Goal: Check status: Check status

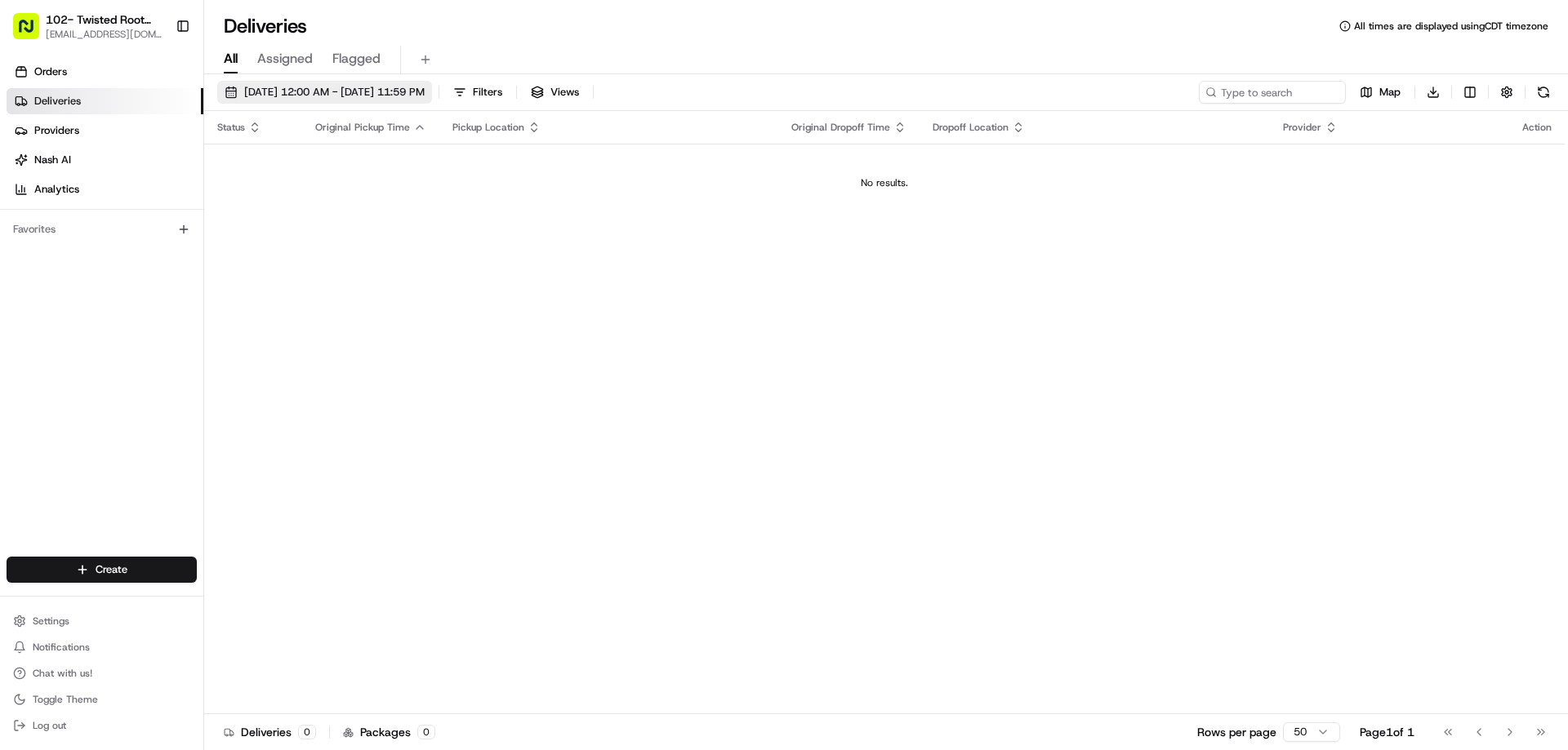
click at [330, 92] on span "[DATE] 12:00 AM - [DATE] 11:59 PM" at bounding box center [334, 92] width 181 height 15
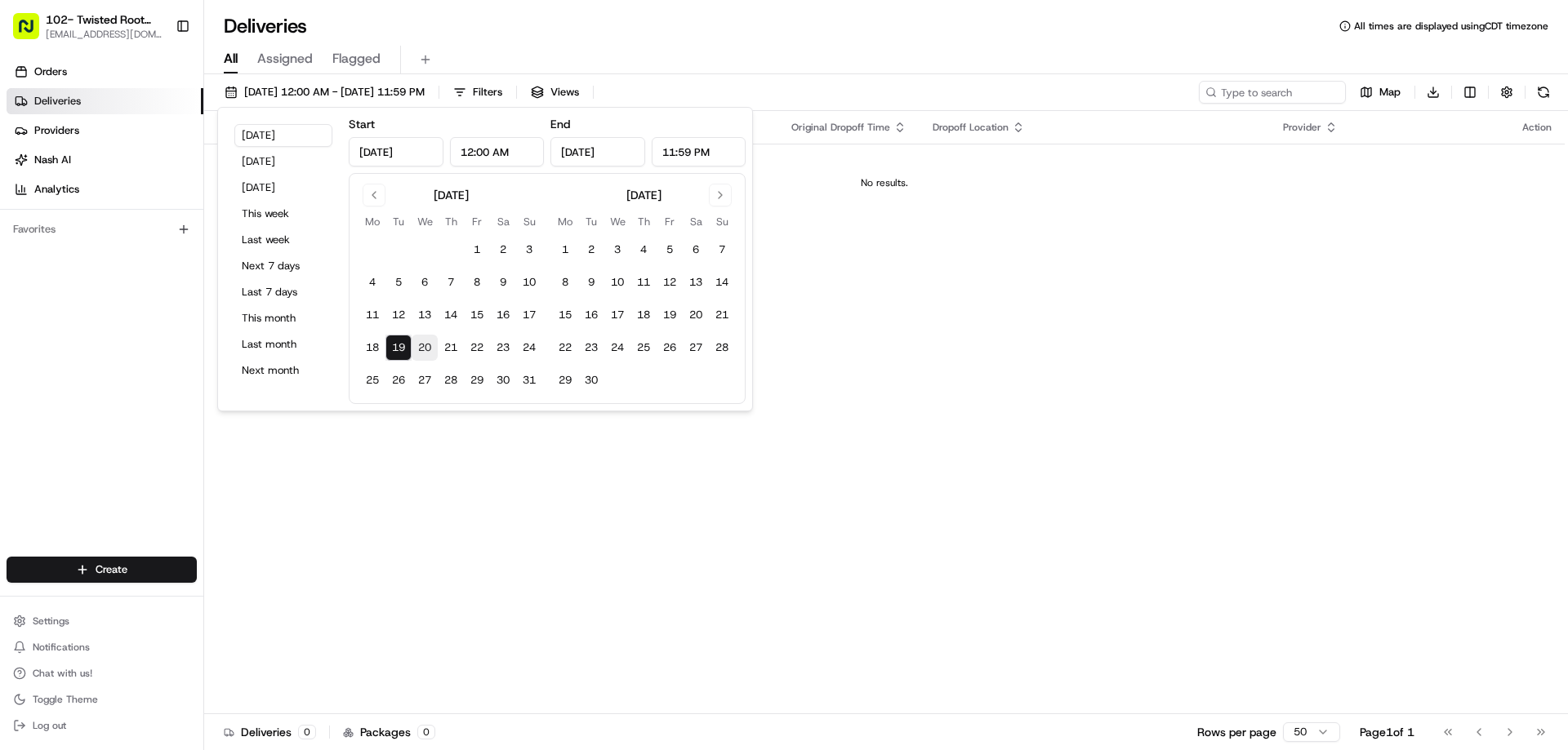
click at [425, 337] on button "20" at bounding box center [424, 348] width 26 height 26
type input "[DATE]"
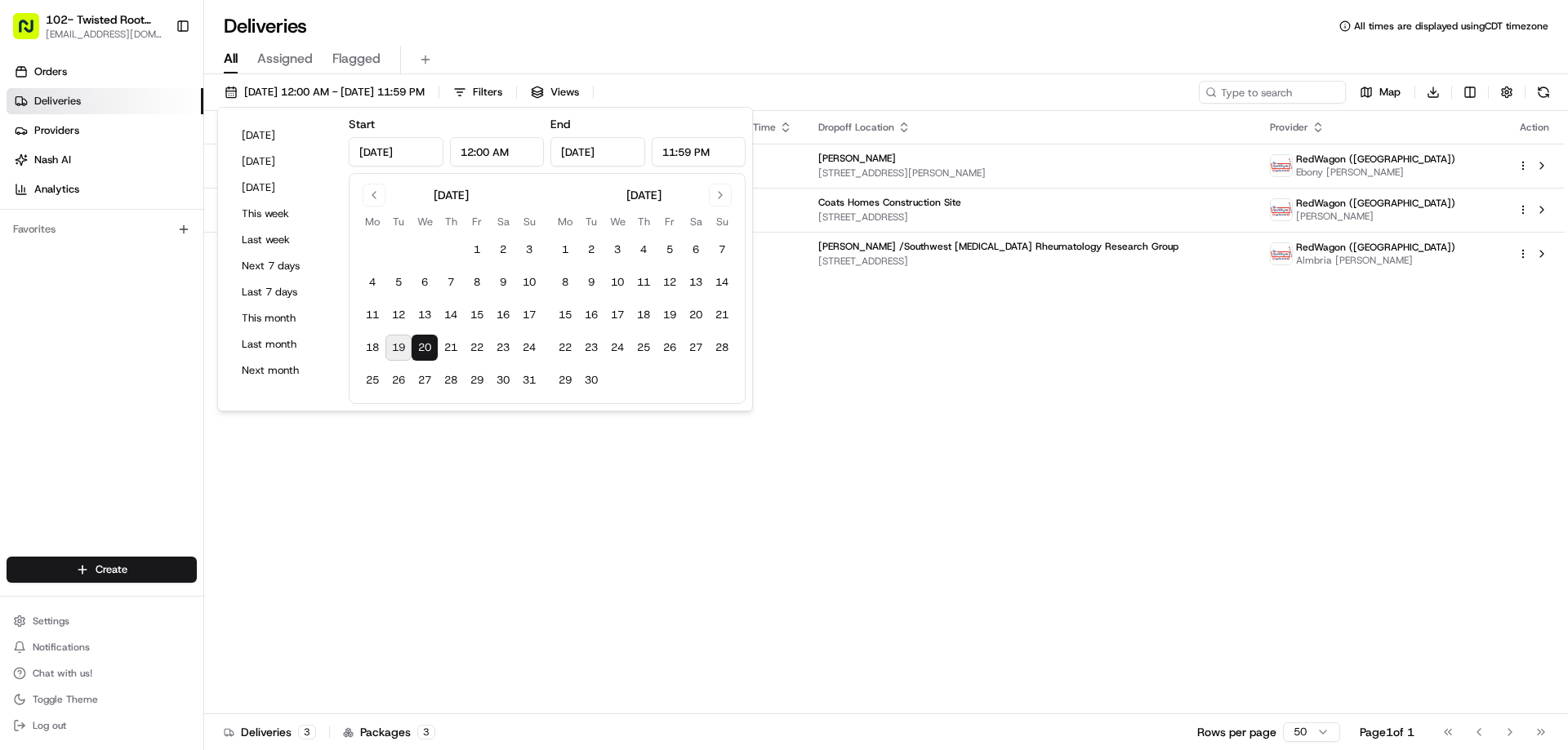
click at [829, 475] on div "Status Original Pickup Time Pickup Location Original Dropoff Time Dropoff Locat…" at bounding box center [884, 413] width 1361 height 604
